Goal: Information Seeking & Learning: Learn about a topic

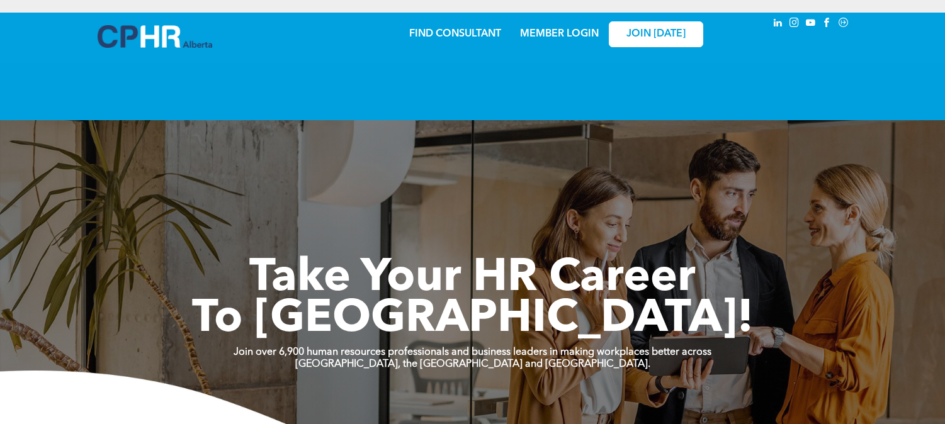
click at [558, 29] on link "MEMBER LOGIN" at bounding box center [559, 34] width 79 height 10
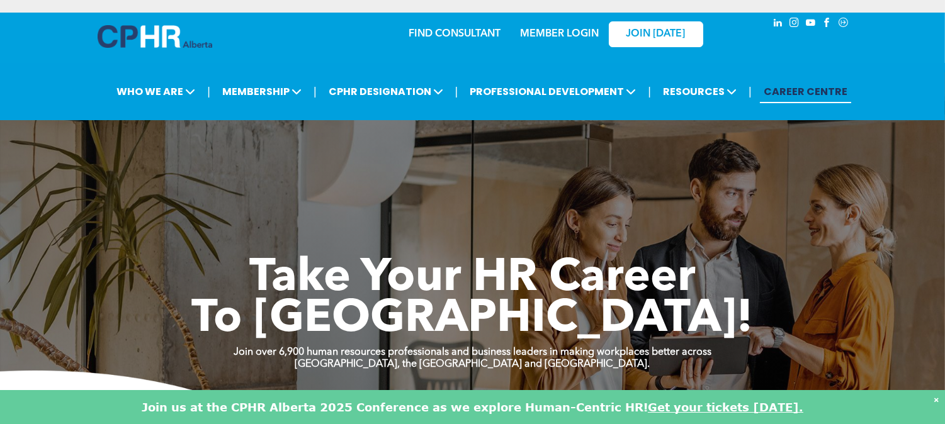
click at [551, 29] on link "MEMBER LOGIN" at bounding box center [559, 34] width 79 height 10
click at [546, 29] on link "MEMBER LOGIN" at bounding box center [559, 34] width 79 height 10
drag, startPoint x: 565, startPoint y: 61, endPoint x: 460, endPoint y: 57, distance: 105.2
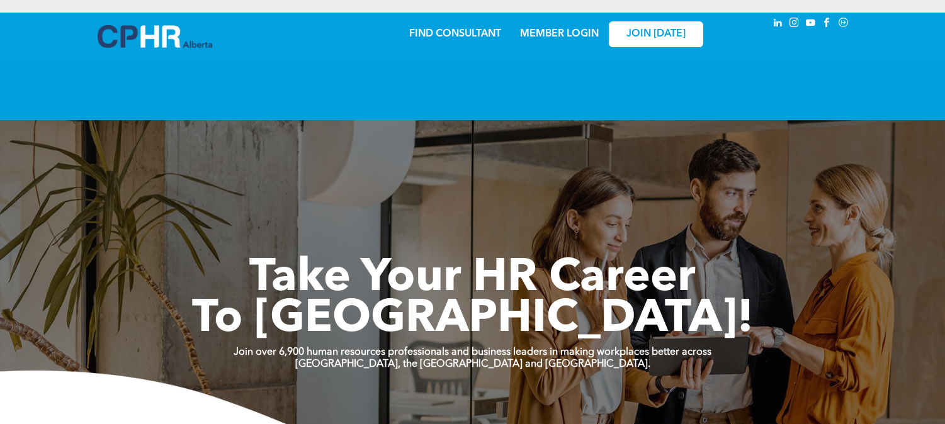
click at [631, 28] on span "JOIN [DATE]" at bounding box center [655, 34] width 59 height 12
click at [544, 29] on link "MEMBER LOGIN" at bounding box center [559, 34] width 79 height 10
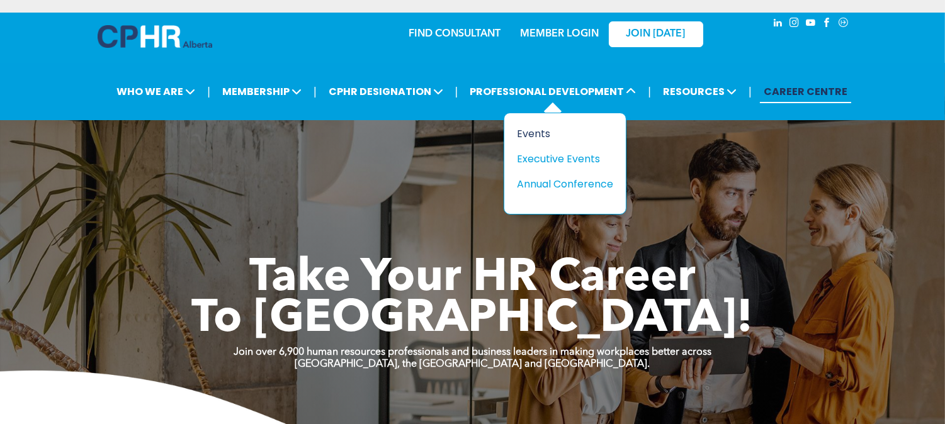
click at [537, 126] on div "Events" at bounding box center [560, 134] width 87 height 16
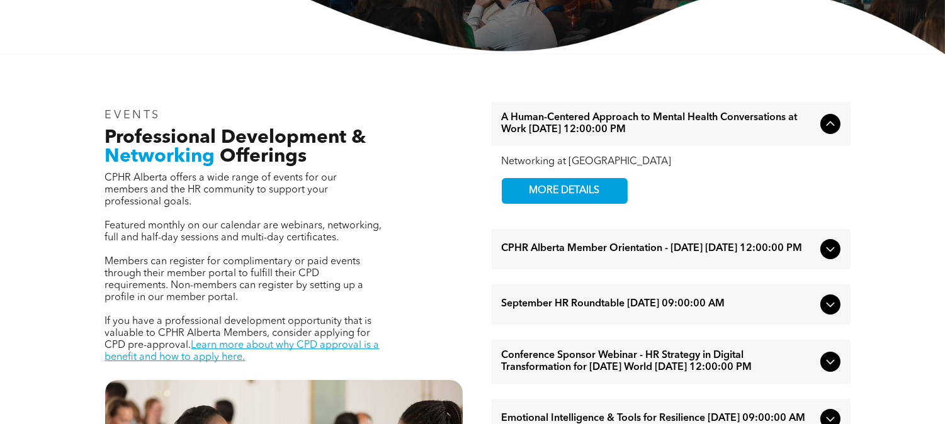
scroll to position [348, 0]
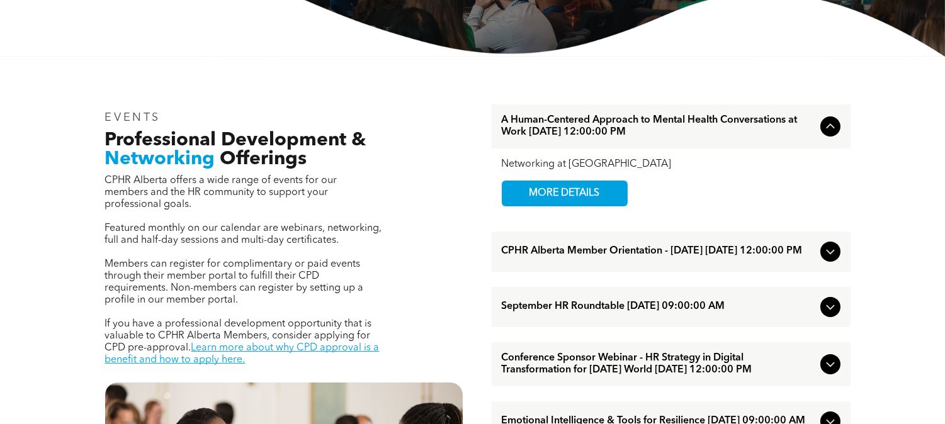
click at [642, 245] on span "CPHR Alberta Member Orientation - August 2025 August/27/2025 12:00:00 PM" at bounding box center [658, 251] width 313 height 12
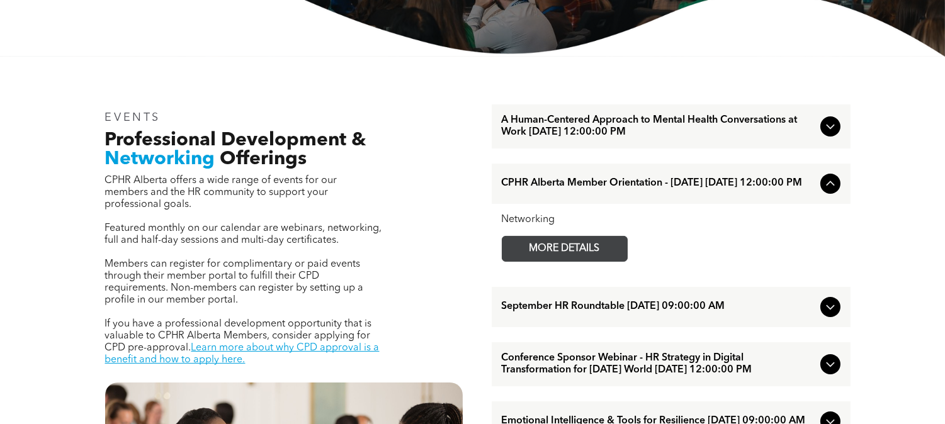
click at [600, 237] on span "MORE DETAILS" at bounding box center [564, 249] width 99 height 25
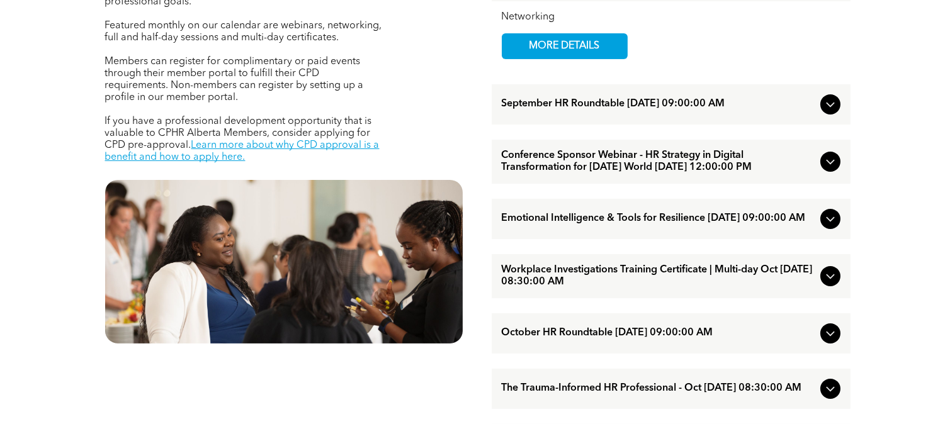
scroll to position [554, 0]
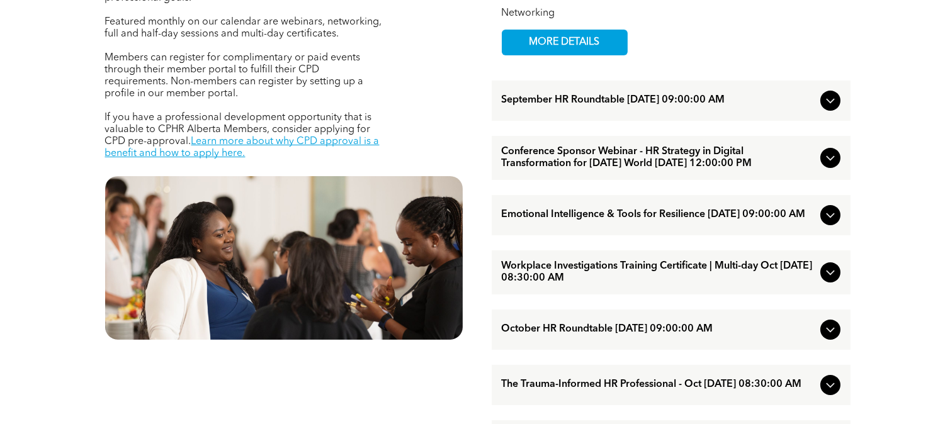
click at [565, 221] on span "Emotional Intelligence & Tools for Resilience October/01/2025 09:00:00 AM" at bounding box center [658, 215] width 313 height 12
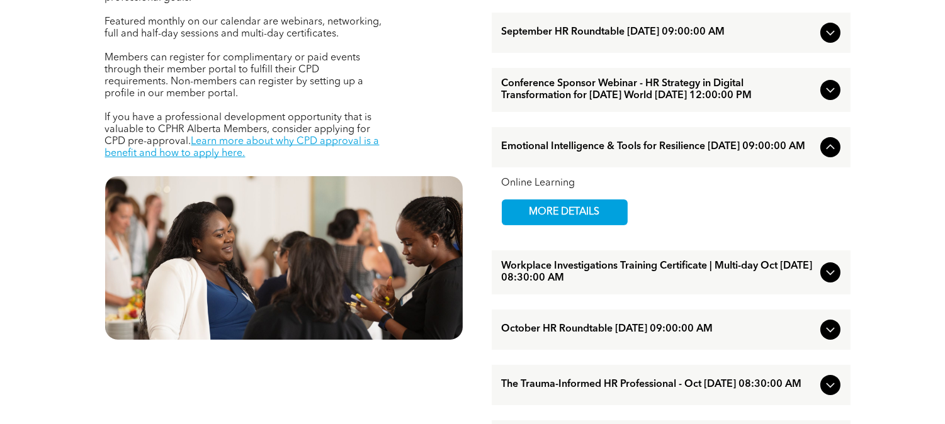
click at [643, 153] on span "Emotional Intelligence & Tools for Resilience October/01/2025 09:00:00 AM" at bounding box center [658, 147] width 313 height 12
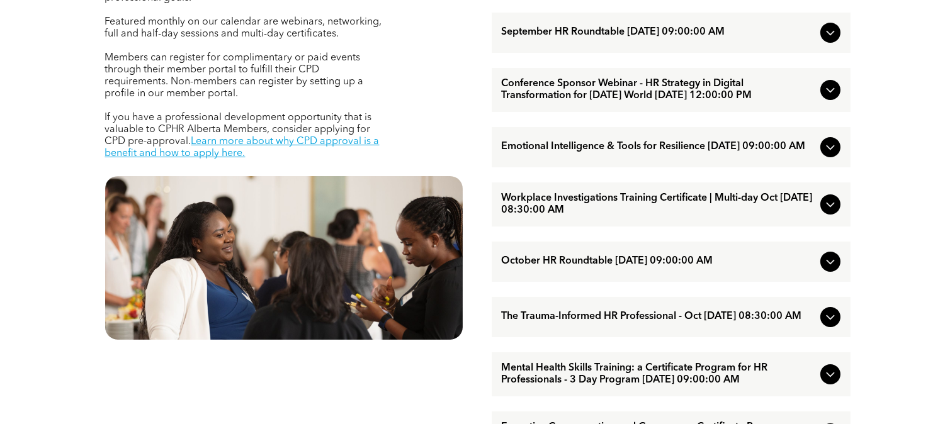
click at [634, 90] on span "Conference Sponsor Webinar - HR Strategy in Digital Transformation for Today’s …" at bounding box center [658, 90] width 313 height 24
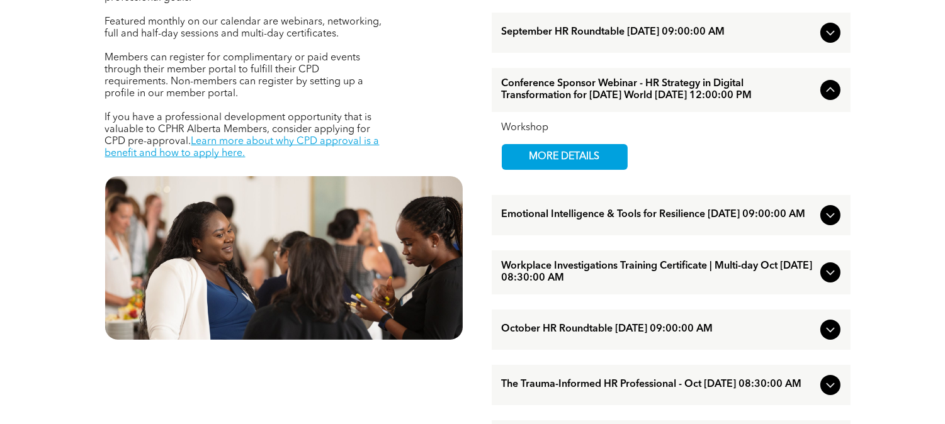
click at [634, 90] on span "Conference Sponsor Webinar - HR Strategy in Digital Transformation for Today’s …" at bounding box center [658, 90] width 313 height 24
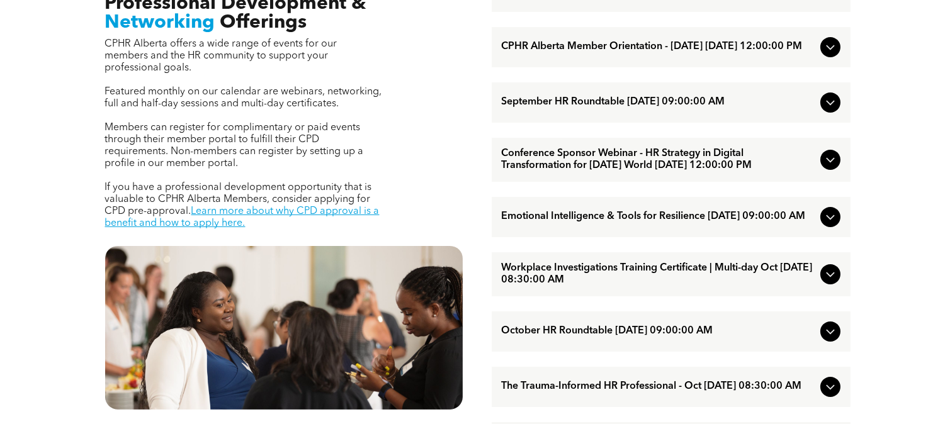
scroll to position [483, 0]
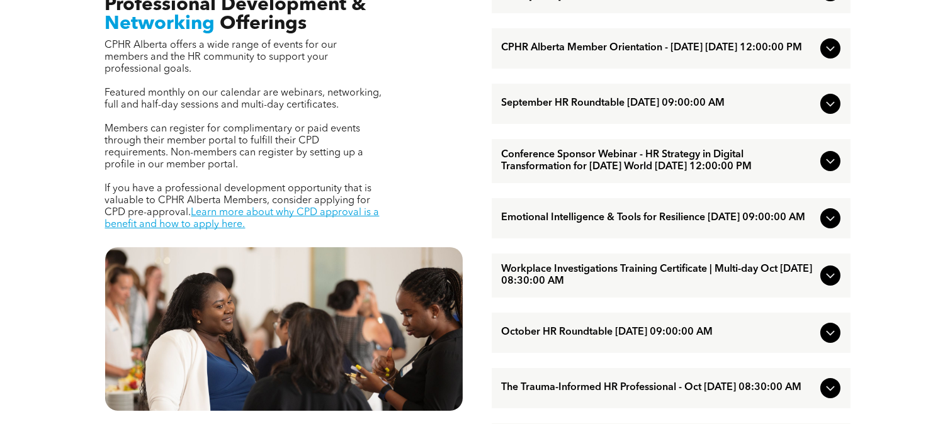
click at [664, 102] on span "September HR Roundtable September/11/2025 09:00:00 AM" at bounding box center [658, 104] width 313 height 12
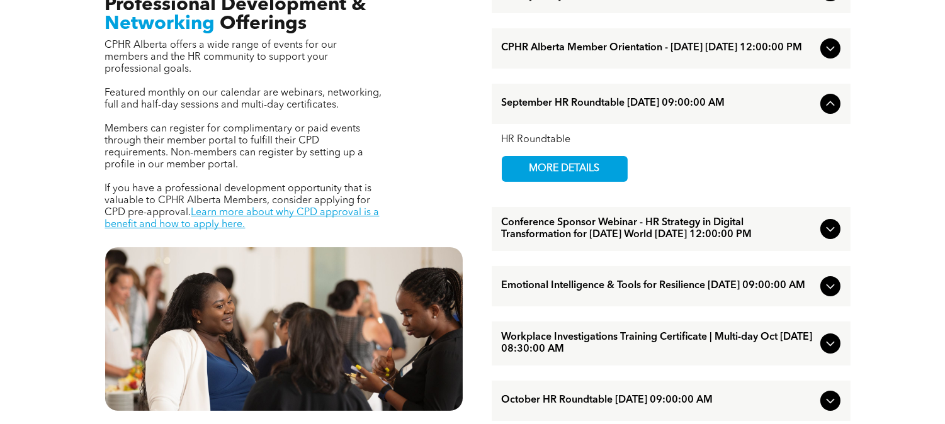
click at [664, 102] on span "September HR Roundtable September/11/2025 09:00:00 AM" at bounding box center [658, 104] width 313 height 12
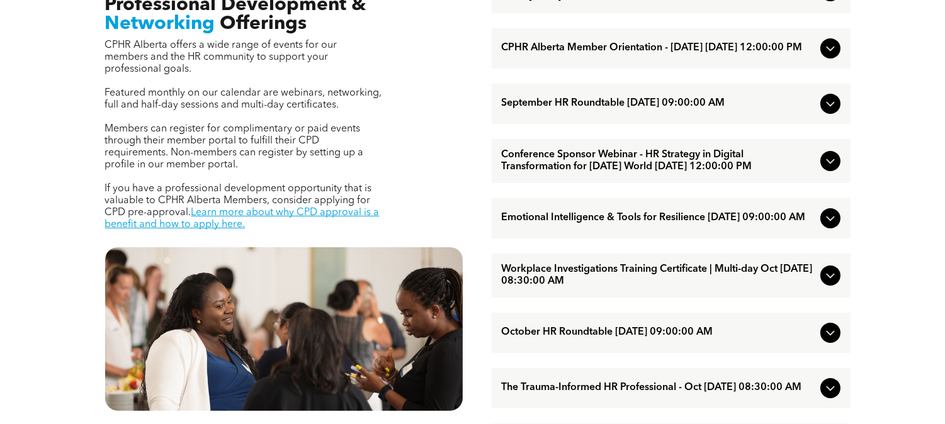
click at [678, 154] on span "Conference Sponsor Webinar - HR Strategy in Digital Transformation for Today’s …" at bounding box center [658, 161] width 313 height 24
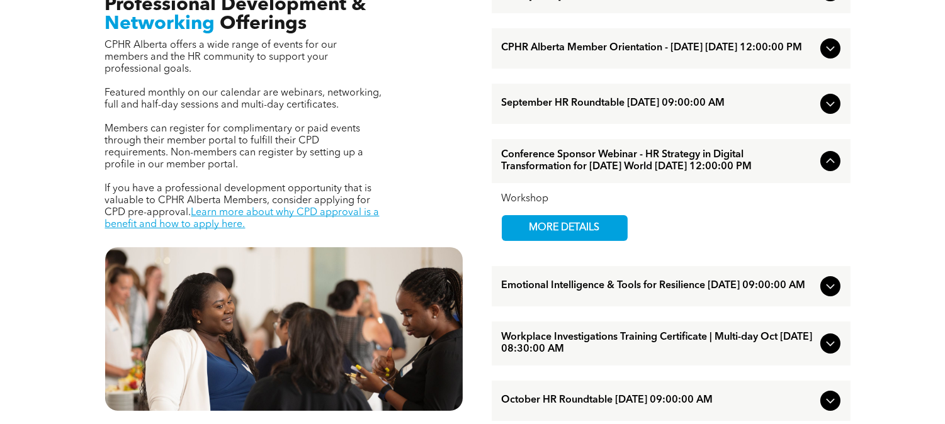
click at [678, 154] on span "Conference Sponsor Webinar - HR Strategy in Digital Transformation for Today’s …" at bounding box center [658, 161] width 313 height 24
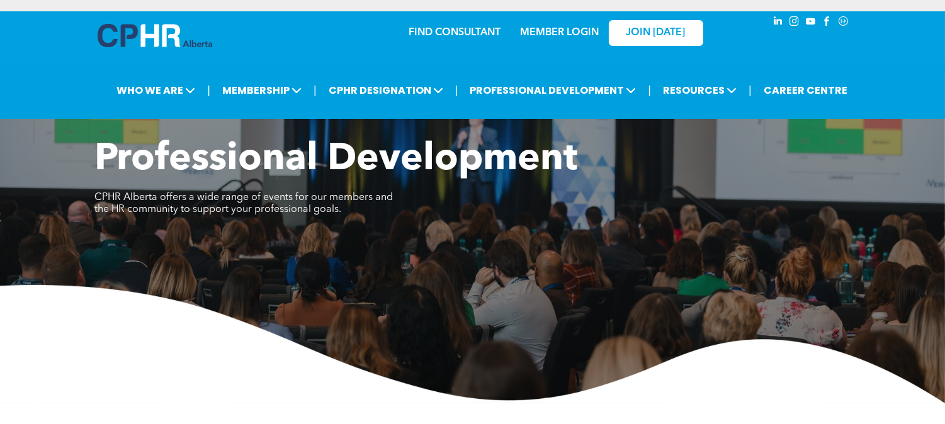
scroll to position [0, 0]
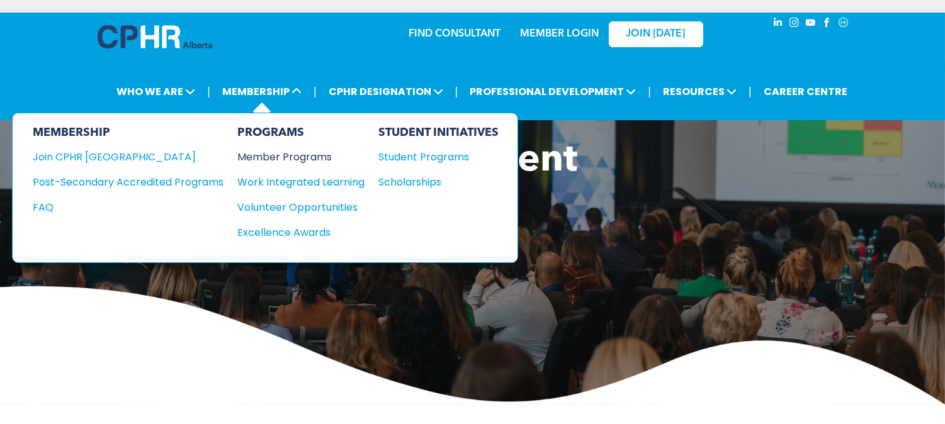
click at [297, 149] on div "Member Programs" at bounding box center [294, 157] width 115 height 16
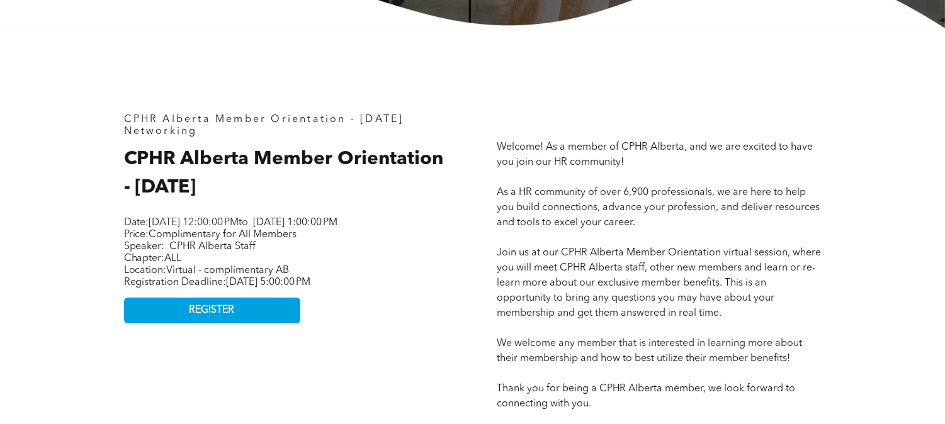
scroll to position [495, 0]
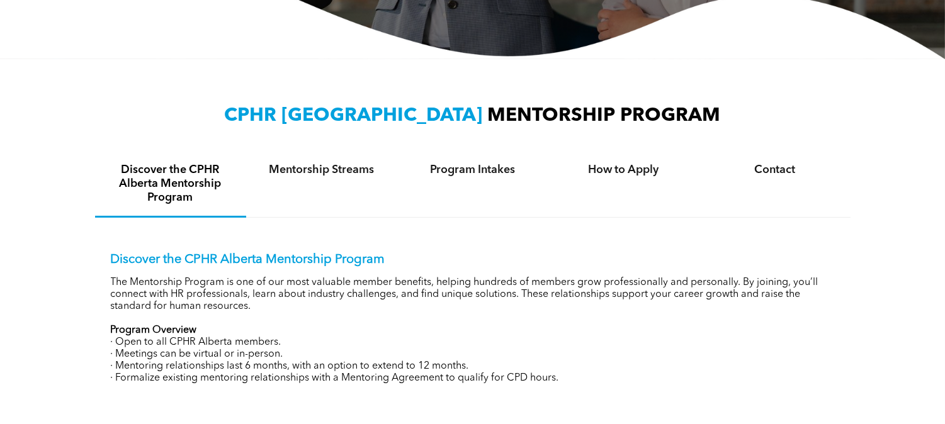
scroll to position [359, 0]
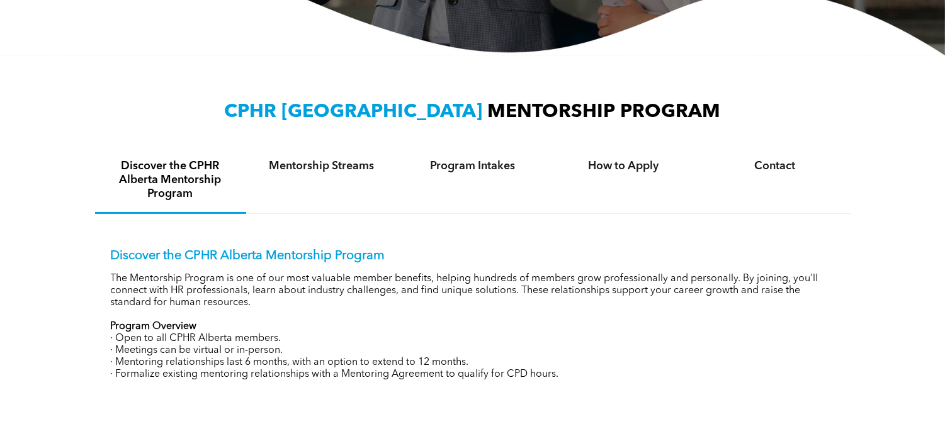
click at [334, 162] on div "Mentorship Streams" at bounding box center [321, 181] width 151 height 66
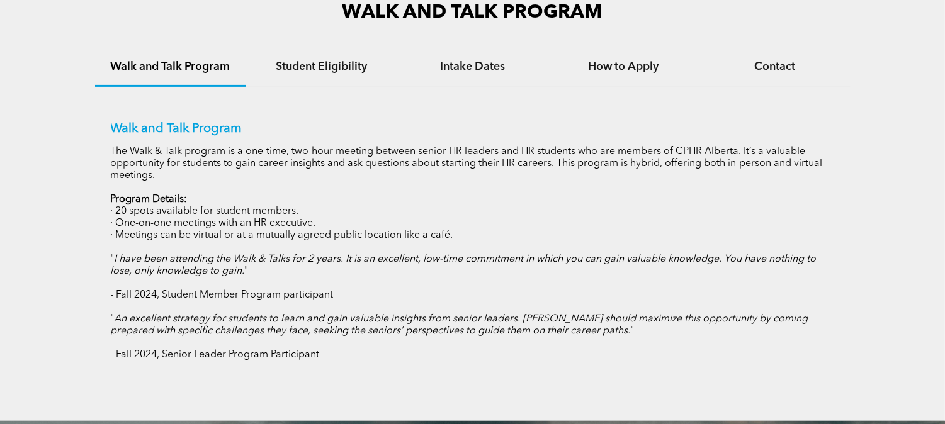
scroll to position [795, 0]
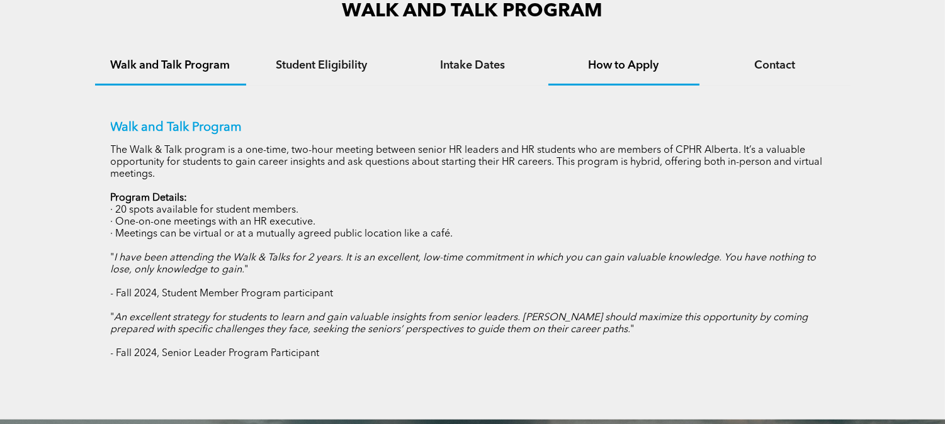
click at [650, 59] on h4 "How to Apply" at bounding box center [623, 66] width 128 height 14
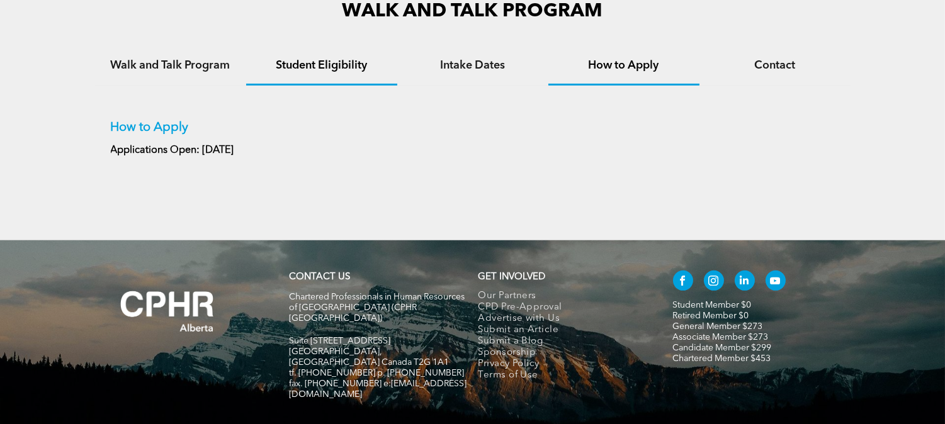
click at [331, 59] on h4 "Student Eligibility" at bounding box center [321, 66] width 128 height 14
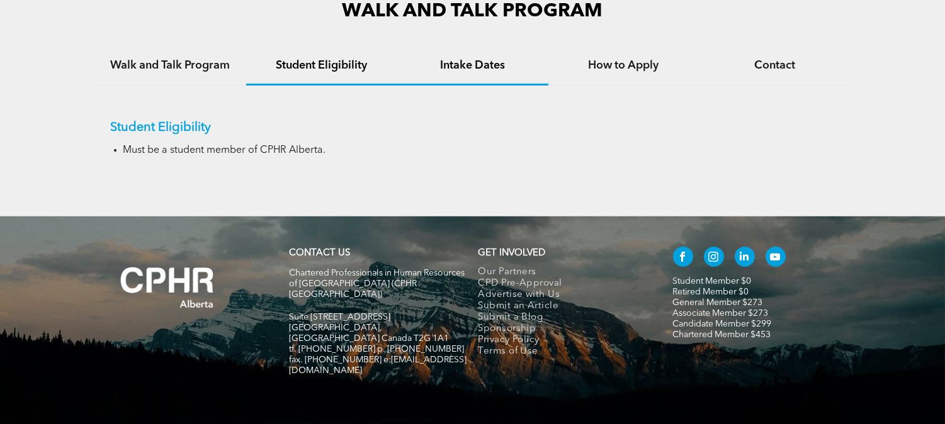
click at [536, 53] on div "Intake Dates" at bounding box center [472, 66] width 151 height 38
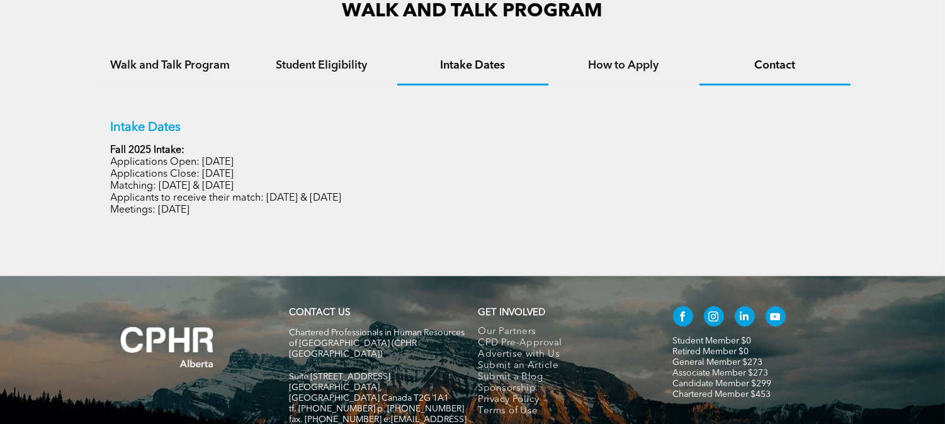
click at [712, 59] on h4 "Contact" at bounding box center [774, 66] width 128 height 14
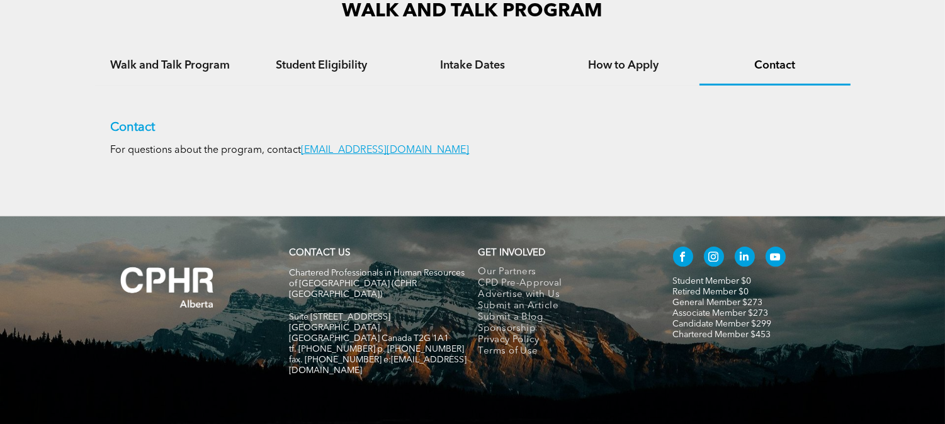
click at [637, 59] on h4 "How to Apply" at bounding box center [623, 66] width 128 height 14
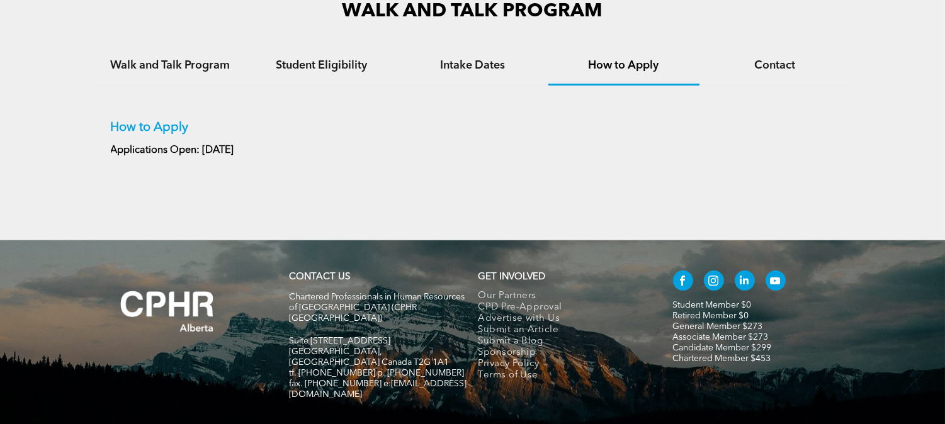
click at [719, 59] on h4 "Contact" at bounding box center [774, 66] width 128 height 14
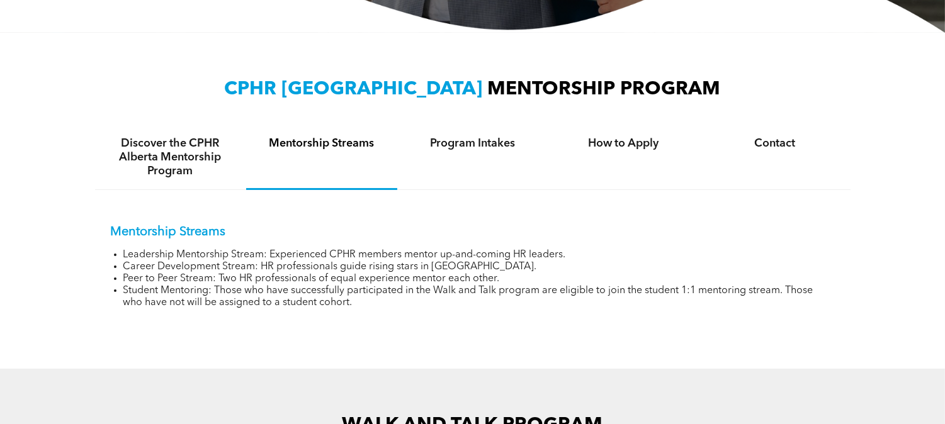
scroll to position [382, 0]
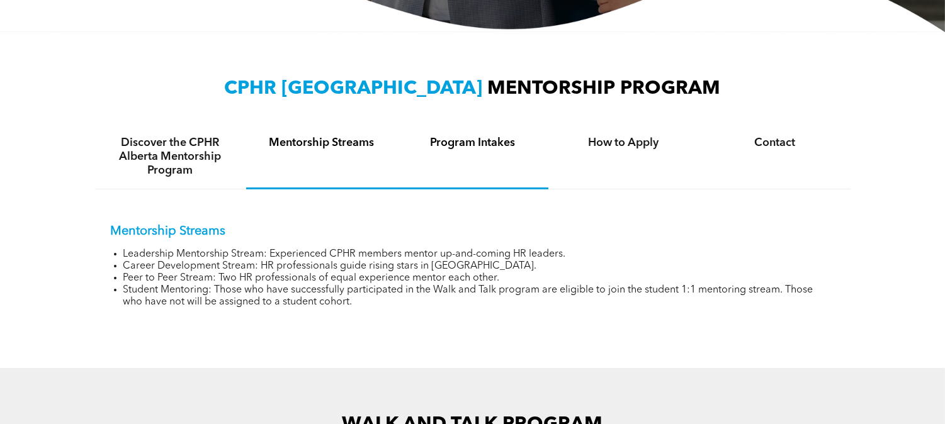
click at [510, 136] on h4 "Program Intakes" at bounding box center [472, 143] width 128 height 14
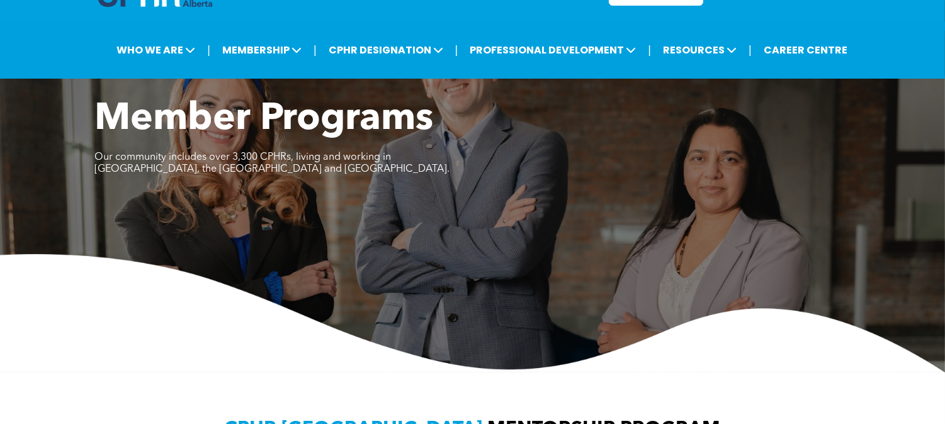
scroll to position [0, 0]
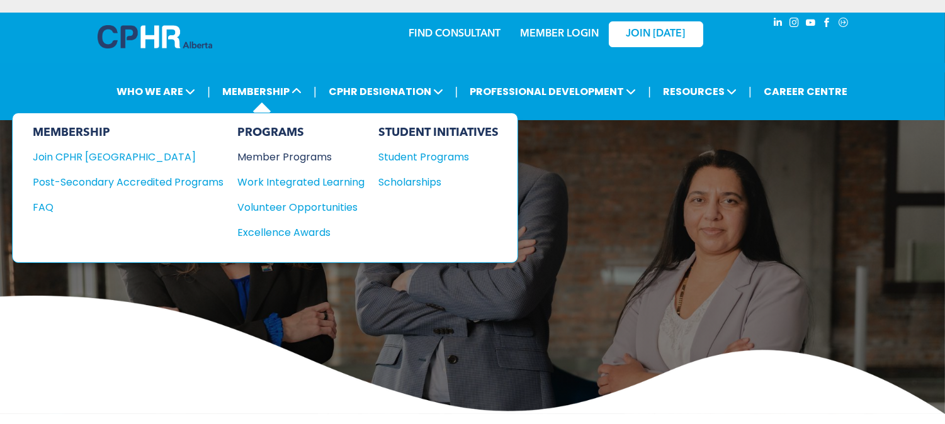
click at [298, 149] on div "Member Programs" at bounding box center [294, 157] width 115 height 16
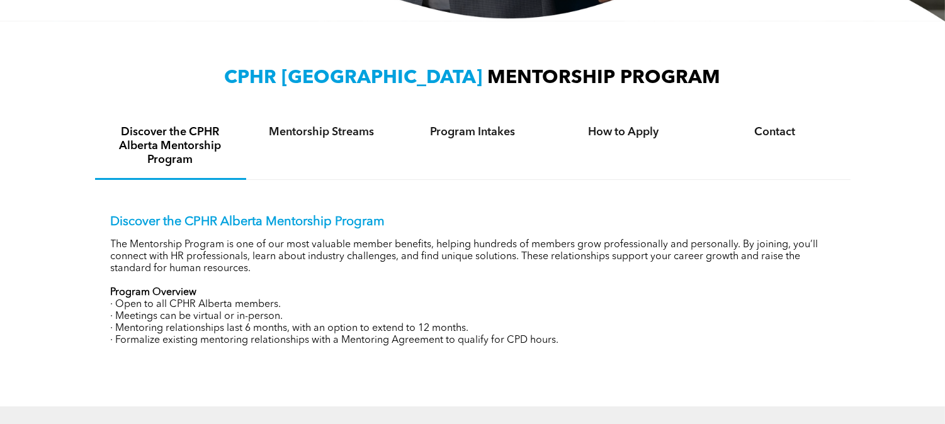
scroll to position [391, 0]
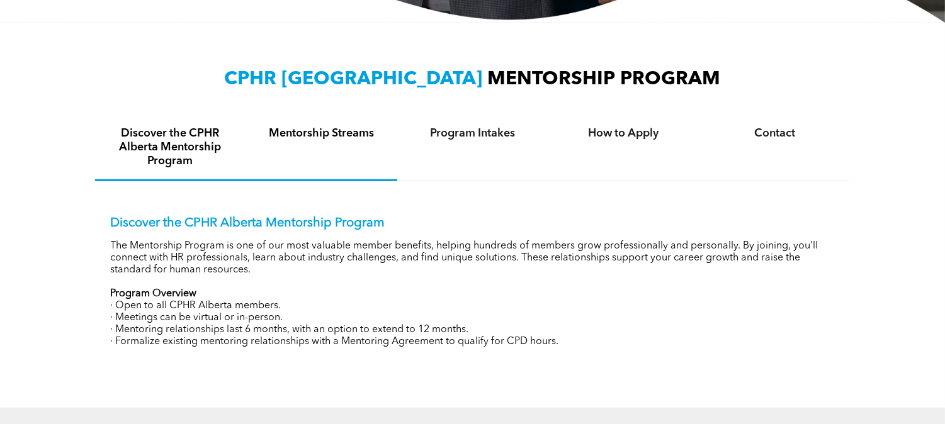
click at [364, 126] on h4 "Mentorship Streams" at bounding box center [321, 133] width 128 height 14
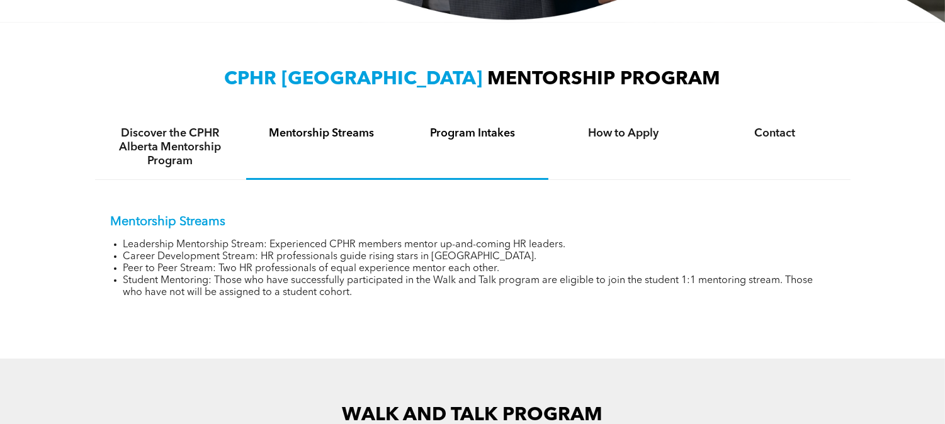
click at [437, 132] on div "Program Intakes" at bounding box center [472, 147] width 151 height 65
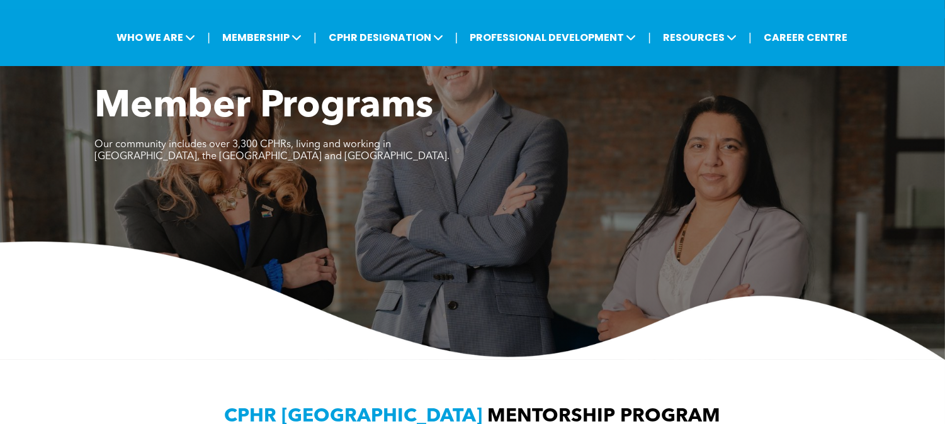
scroll to position [0, 0]
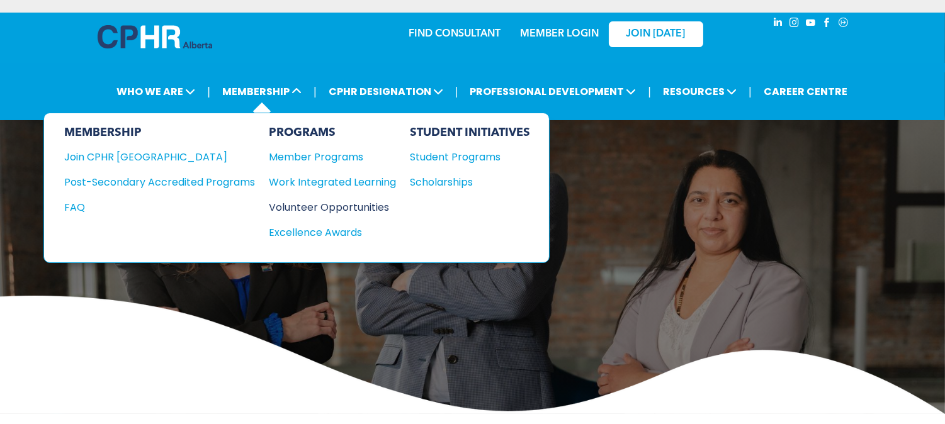
click at [300, 199] on div "Volunteer Opportunities" at bounding box center [326, 207] width 115 height 16
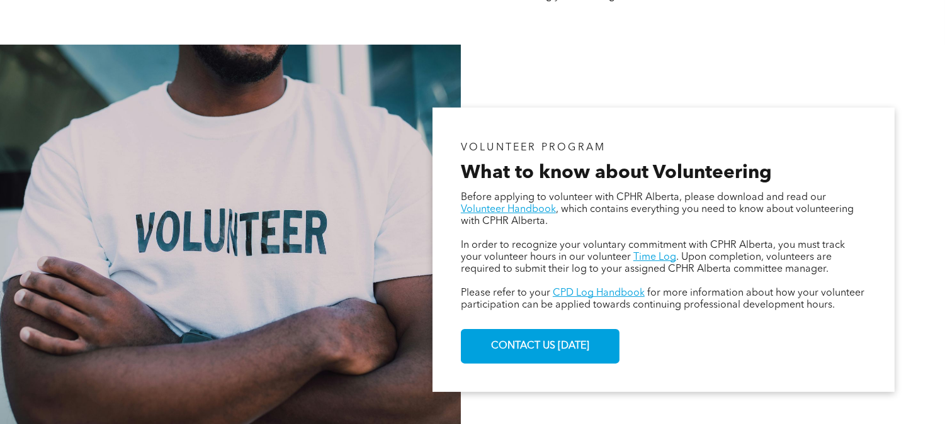
scroll to position [658, 0]
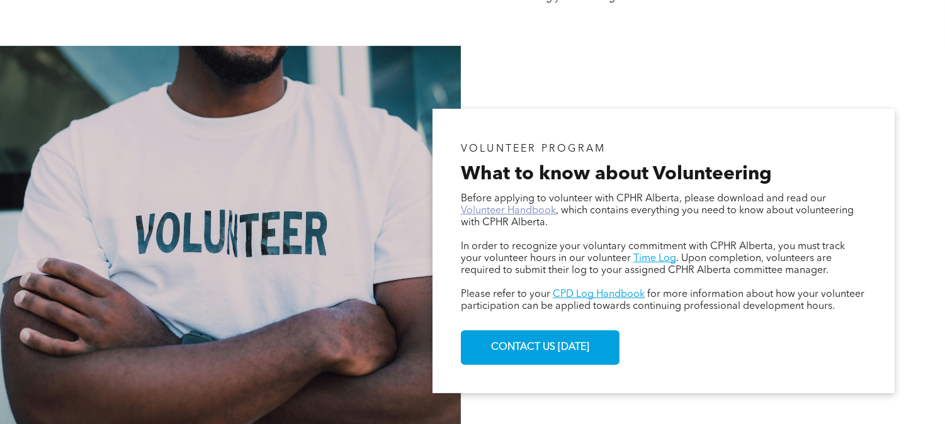
click at [505, 206] on link "Volunteer Handbook" at bounding box center [508, 211] width 95 height 10
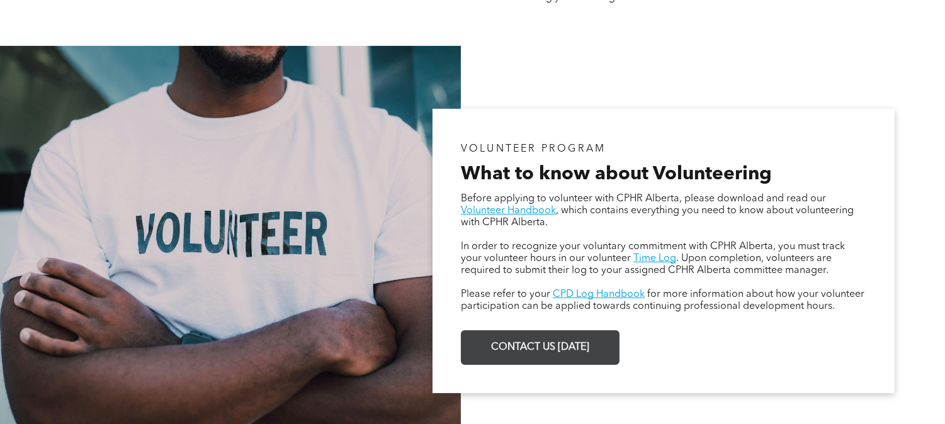
click at [601, 330] on link "CONTACT US [DATE]" at bounding box center [540, 347] width 159 height 35
drag, startPoint x: 525, startPoint y: 313, endPoint x: 523, endPoint y: 323, distance: 10.4
click at [525, 315] on div "VOLUNTEER PROGRAM What to know about Volunteering Before applying to volunteer …" at bounding box center [663, 251] width 462 height 284
click at [520, 335] on span "CONTACT US [DATE]" at bounding box center [539, 347] width 107 height 25
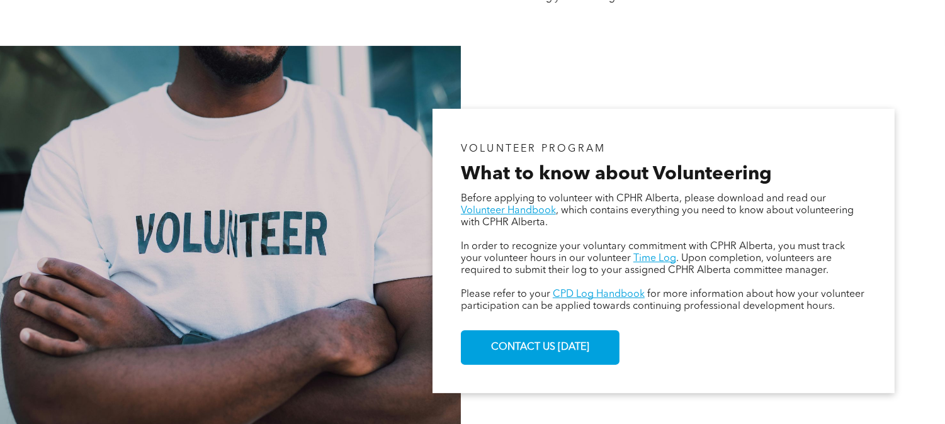
click at [558, 310] on div "VOLUNTEER PROGRAM What to know about Volunteering Before applying to volunteer …" at bounding box center [663, 251] width 462 height 284
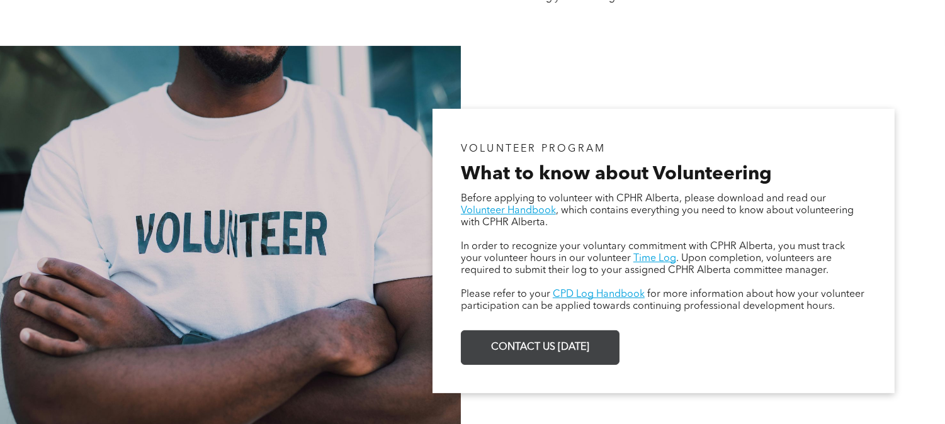
click at [558, 330] on link "CONTACT US [DATE]" at bounding box center [540, 347] width 159 height 35
click at [603, 331] on link "CONTACT US [DATE]" at bounding box center [540, 347] width 159 height 35
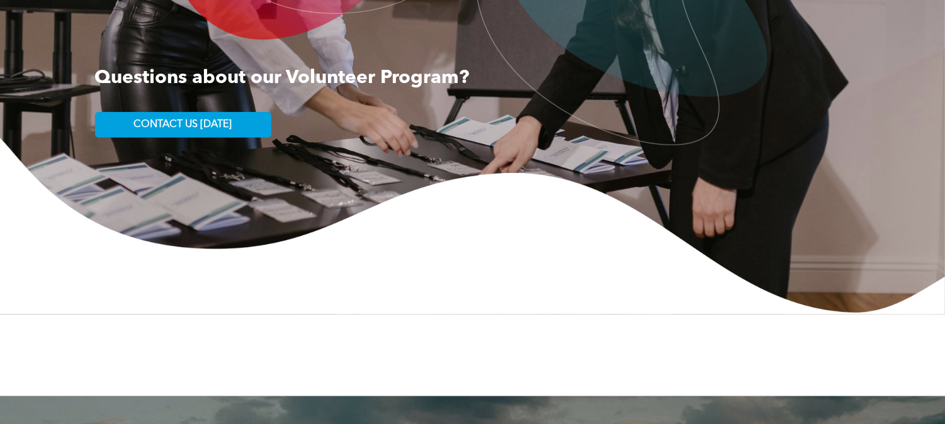
scroll to position [1911, 0]
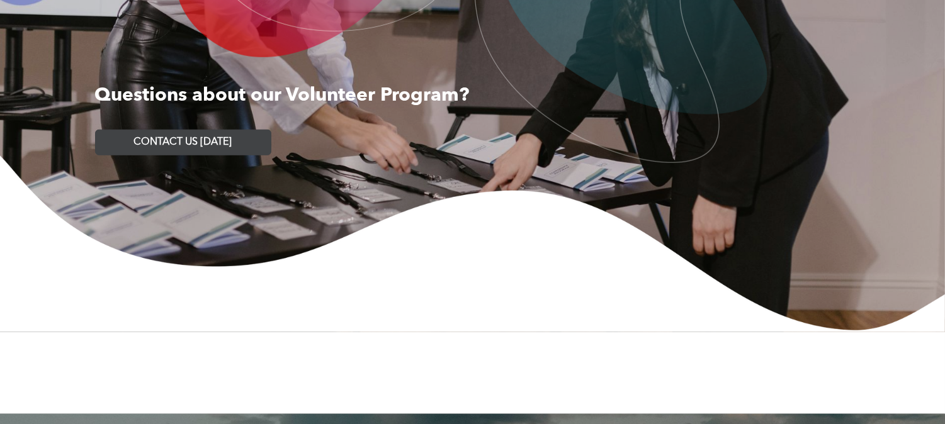
click at [249, 130] on link "CONTACT US [DATE]" at bounding box center [183, 143] width 176 height 26
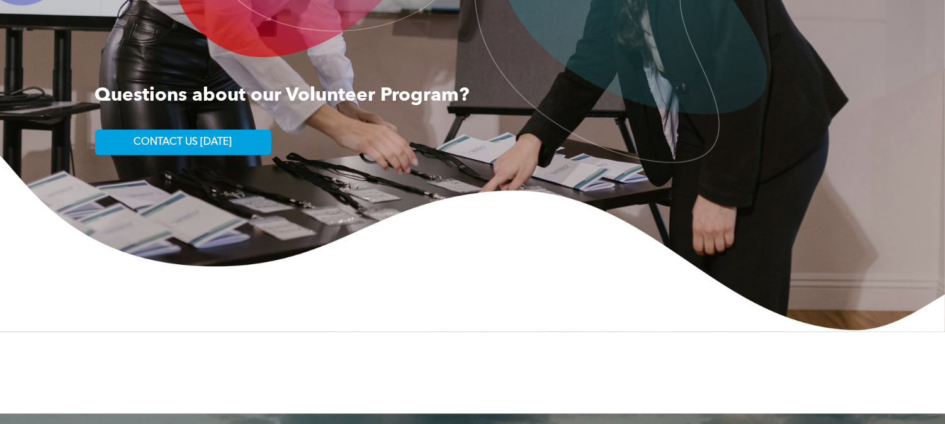
drag, startPoint x: 627, startPoint y: 167, endPoint x: 524, endPoint y: 104, distance: 120.6
click at [524, 107] on h3 "﻿" at bounding box center [378, 118] width 566 height 23
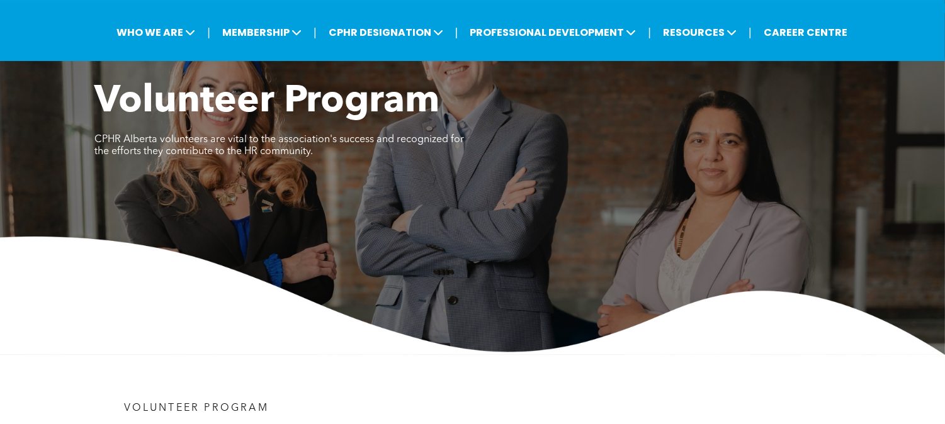
scroll to position [0, 0]
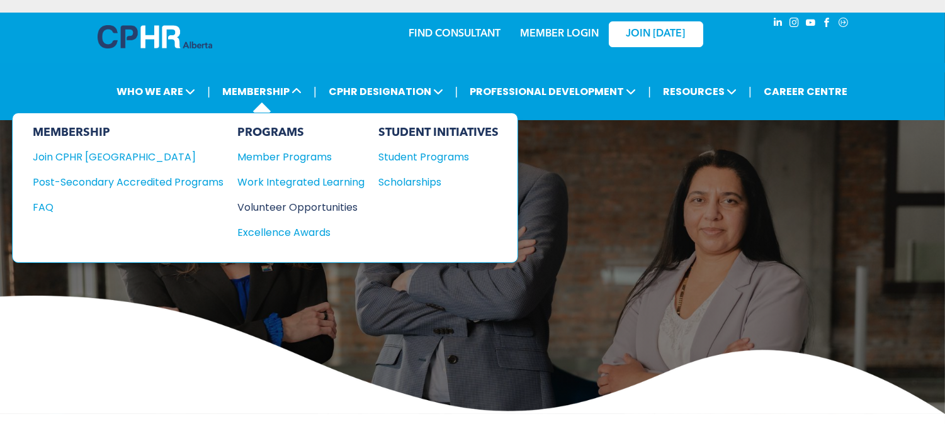
click at [272, 199] on div "Volunteer Opportunities" at bounding box center [294, 207] width 115 height 16
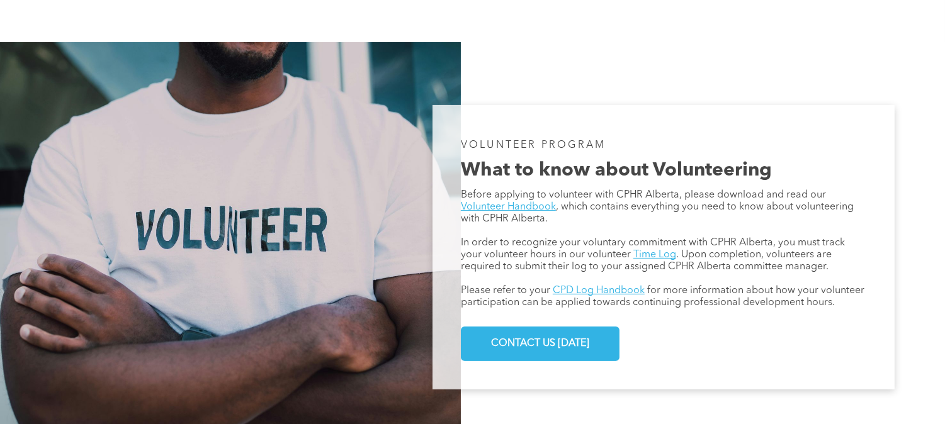
scroll to position [680, 0]
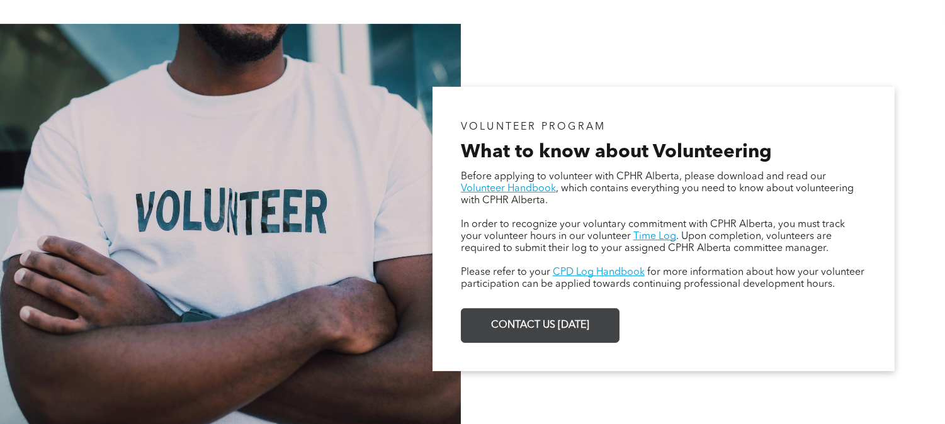
click at [538, 316] on span "CONTACT US [DATE]" at bounding box center [539, 325] width 107 height 25
click at [563, 308] on link "CONTACT US [DATE]" at bounding box center [540, 325] width 159 height 35
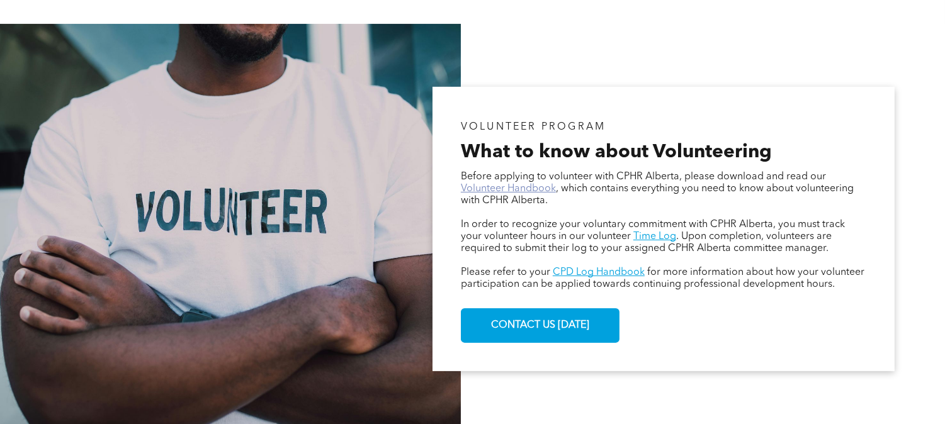
click at [536, 184] on link "Volunteer Handbook" at bounding box center [508, 189] width 95 height 10
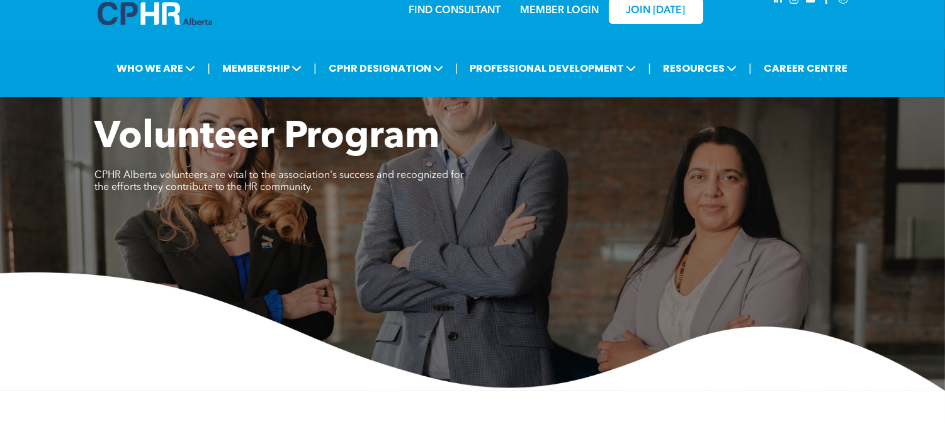
scroll to position [0, 0]
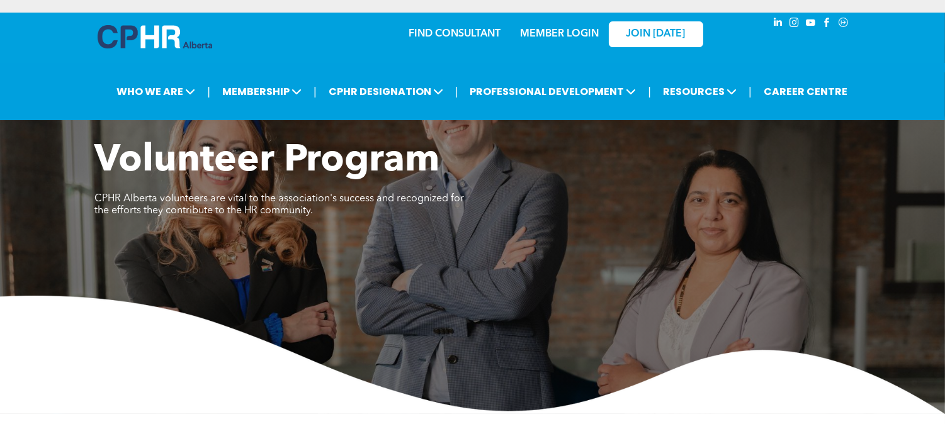
click at [544, 29] on link "MEMBER LOGIN" at bounding box center [559, 34] width 79 height 10
